Goal: Task Accomplishment & Management: Complete application form

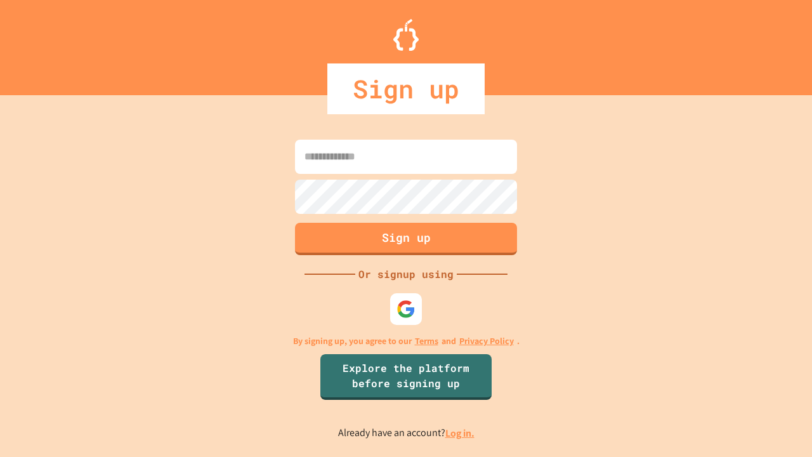
click at [460, 432] on link "Log in." at bounding box center [459, 432] width 29 height 13
